Goal: Information Seeking & Learning: Find specific fact

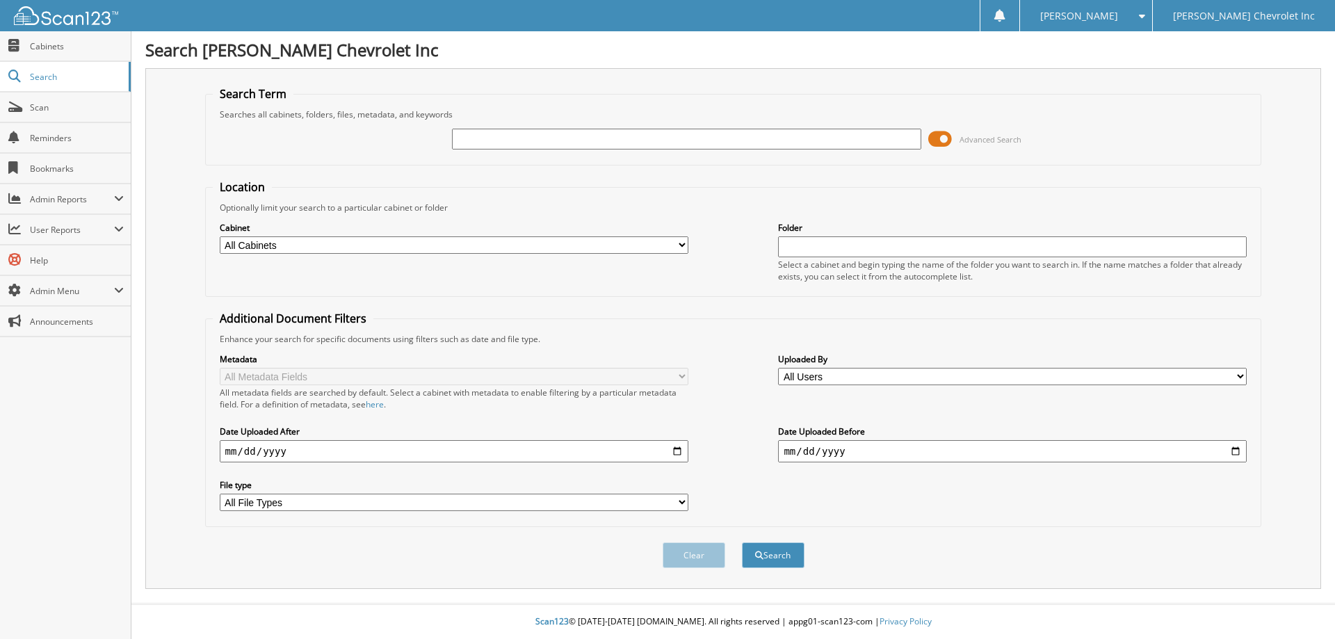
click at [549, 140] on input "text" at bounding box center [686, 139] width 469 height 21
type input "SAFEGUARD"
click at [742, 542] on button "Search" at bounding box center [773, 555] width 63 height 26
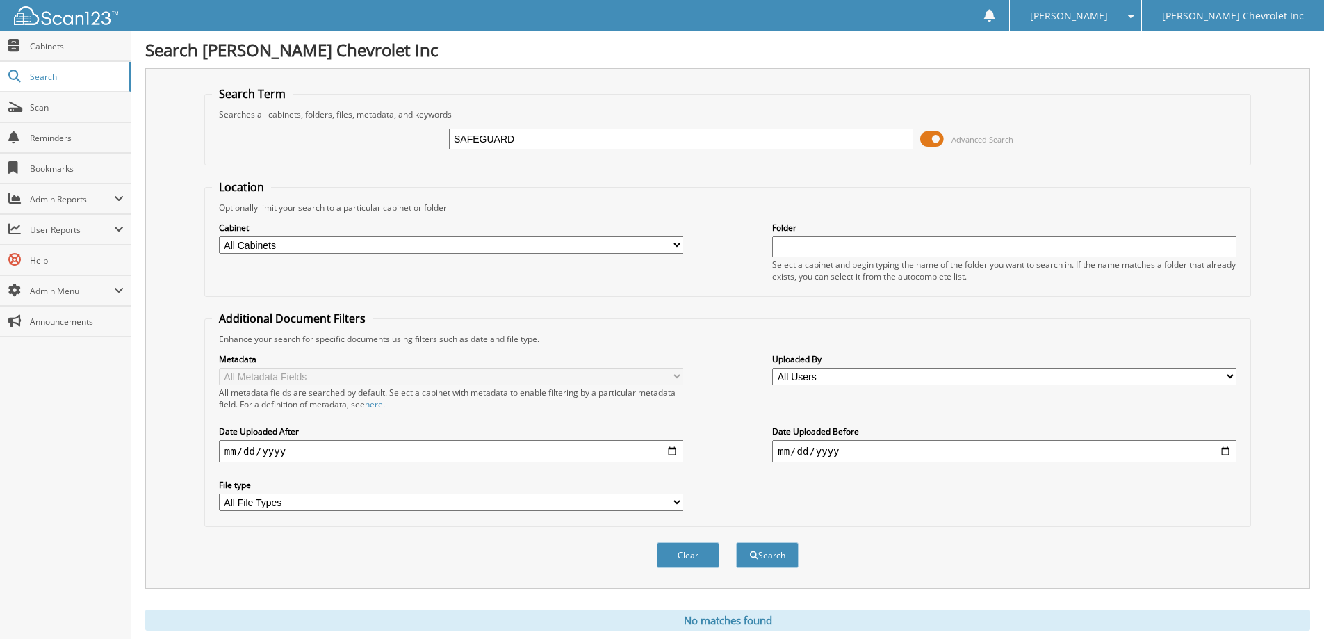
click at [480, 143] on input "SAFEGUARD" at bounding box center [681, 139] width 464 height 21
type input "SAFE GUARD"
click at [736, 542] on button "Search" at bounding box center [767, 555] width 63 height 26
click at [476, 140] on input "SAFE GUARD" at bounding box center [681, 139] width 464 height 21
type input "SAFEGUARD"
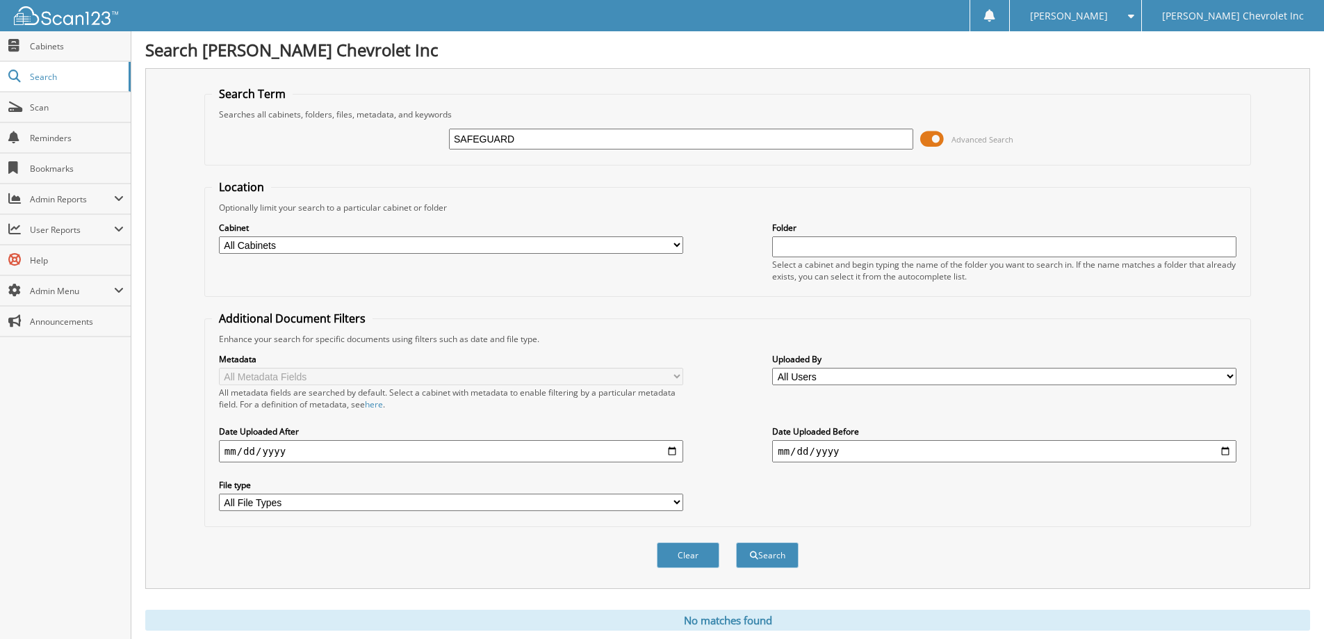
click at [736, 542] on button "Search" at bounding box center [767, 555] width 63 height 26
drag, startPoint x: 535, startPoint y: 136, endPoint x: 288, endPoint y: 114, distance: 247.8
click at [288, 114] on fieldset "Search Term Searches all cabinets, folders, files, metadata, and keywords SAFEG…" at bounding box center [727, 125] width 1047 height 79
type input "VSP"
click at [736, 542] on button "Search" at bounding box center [767, 555] width 63 height 26
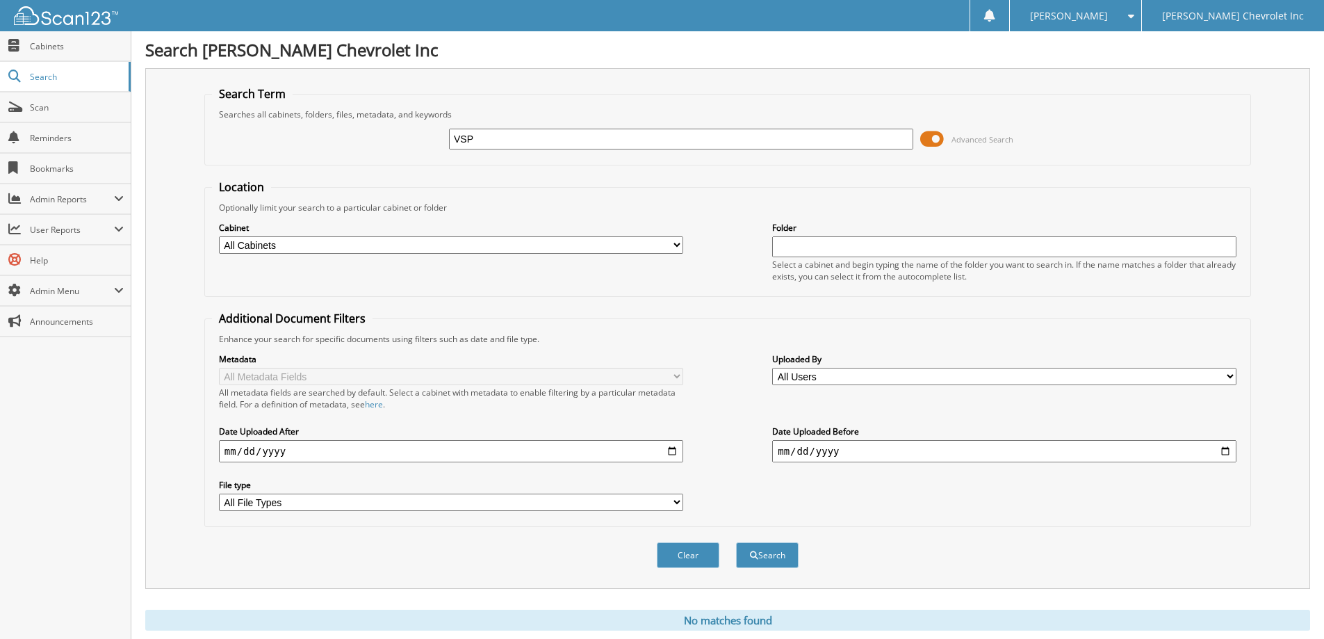
drag, startPoint x: 496, startPoint y: 144, endPoint x: 391, endPoint y: 138, distance: 105.2
click at [395, 142] on div "VSP Advanced Search" at bounding box center [728, 139] width 1032 height 38
